Goal: Find specific page/section

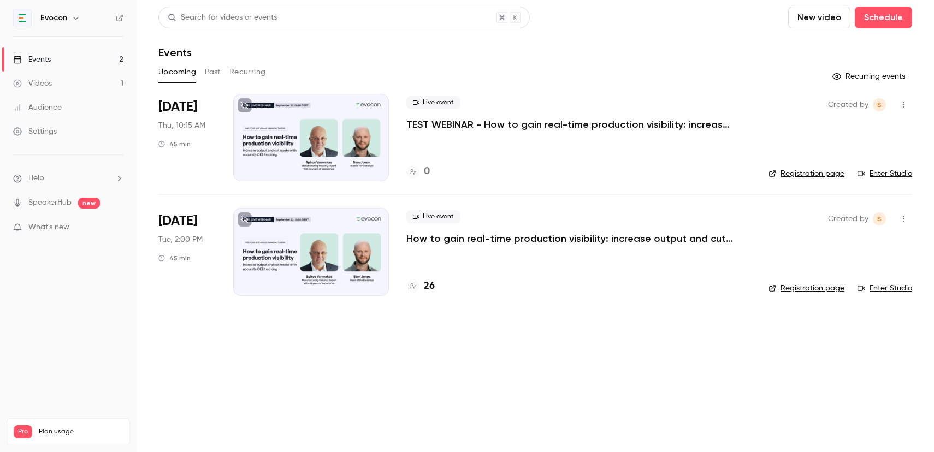
click at [434, 286] on div "26" at bounding box center [578, 286] width 345 height 15
click at [429, 286] on h4 "26" at bounding box center [429, 286] width 11 height 15
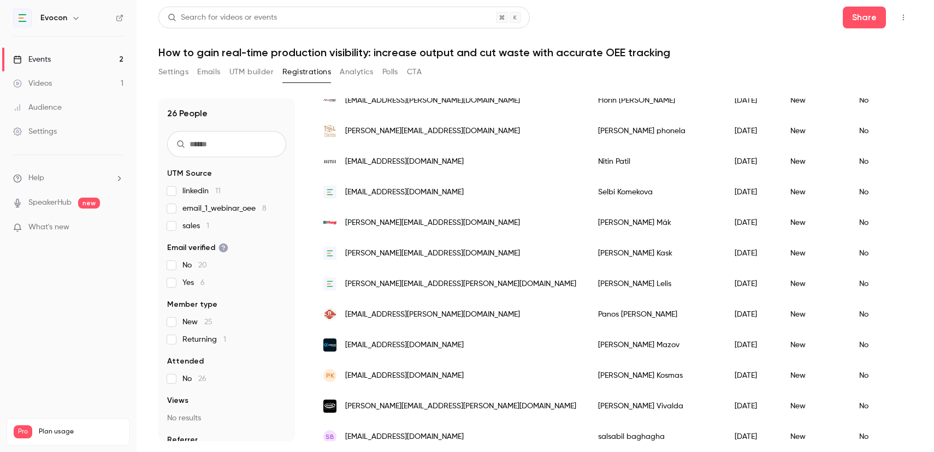
scroll to position [514, 0]
click at [291, 272] on div "26 People UTM Source linkedin 11 email_1_webinar_oee 8 sales 1 Email verified N…" at bounding box center [226, 269] width 136 height 343
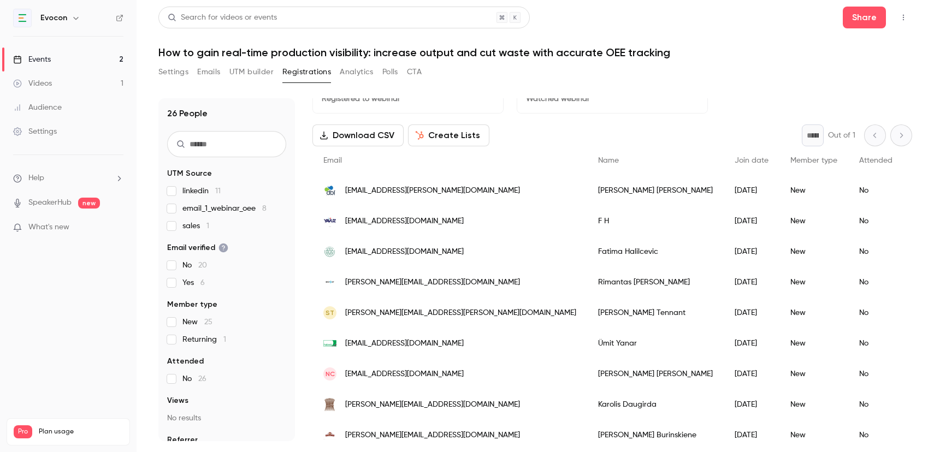
scroll to position [0, 0]
